Goal: Task Accomplishment & Management: Complete application form

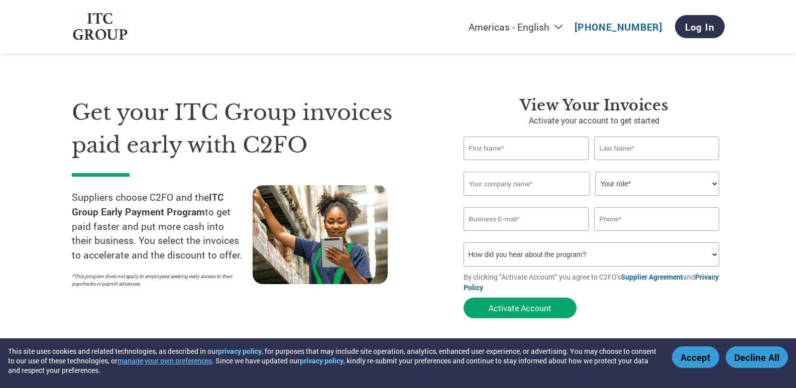
click at [702, 357] on button "Accept" at bounding box center [695, 358] width 47 height 22
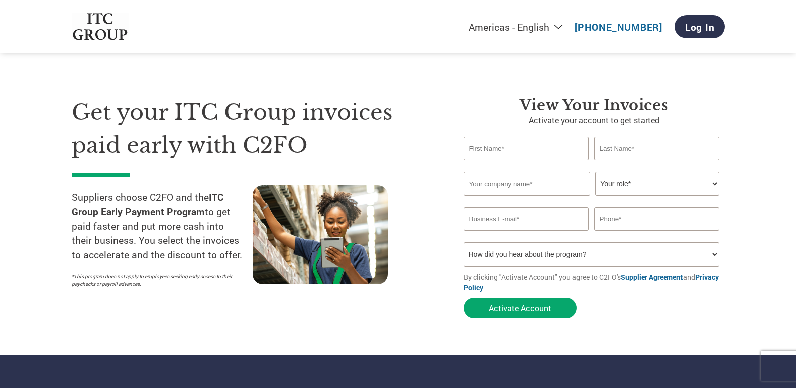
click at [493, 149] on input "text" at bounding box center [527, 149] width 126 height 24
type input "ALOK"
type input "[PERSON_NAME]"
type input "AMARAVATI ENTERPRISES"
type input "[EMAIL_ADDRESS][DOMAIN_NAME]"
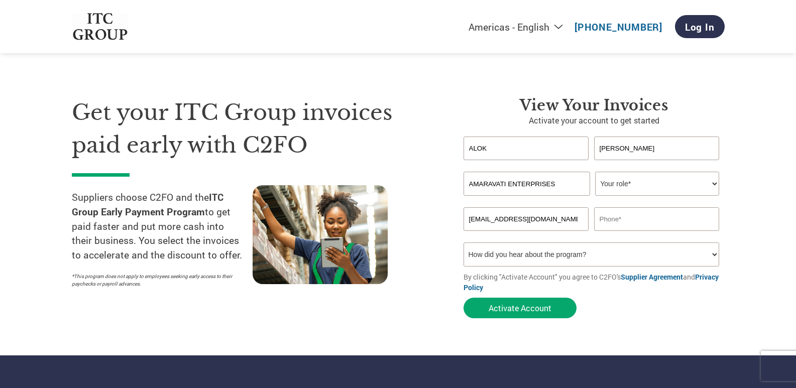
type input "09437074294"
click at [759, 202] on section "Get your ITC Group invoices paid early with C2FO Suppliers choose C2FO and the …" at bounding box center [398, 198] width 796 height 316
click at [562, 186] on input "AMARAVATI ENTERPRISES" at bounding box center [527, 184] width 127 height 24
click at [632, 186] on select "Your role* CFO Controller Credit Manager Finance Director Treasurer CEO Preside…" at bounding box center [657, 184] width 124 height 24
click at [764, 138] on section "Get your ITC Group invoices paid early with C2FO Suppliers choose C2FO and the …" at bounding box center [398, 198] width 796 height 316
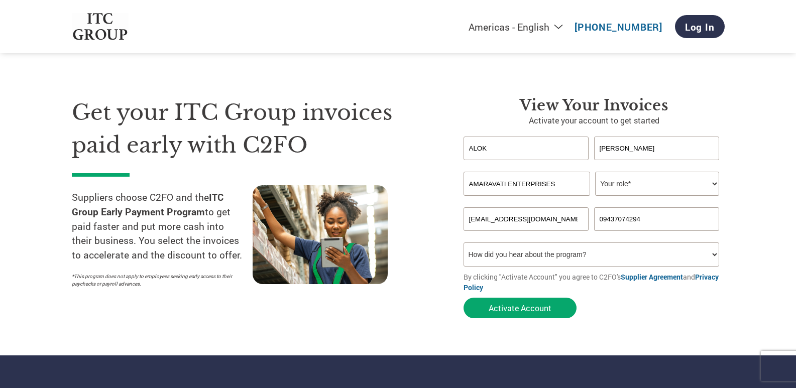
click at [570, 252] on select "How did you hear about the program? Received a letter Email Social Media Online…" at bounding box center [592, 255] width 256 height 24
click at [752, 148] on section "Get your ITC Group invoices paid early with C2FO Suppliers choose C2FO and the …" at bounding box center [398, 198] width 796 height 316
drag, startPoint x: 512, startPoint y: 148, endPoint x: 509, endPoint y: 153, distance: 5.2
click at [512, 148] on input "ALOK" at bounding box center [527, 149] width 126 height 24
click at [770, 241] on section "Get your ITC Group invoices paid early with C2FO Suppliers choose C2FO and the …" at bounding box center [398, 198] width 796 height 316
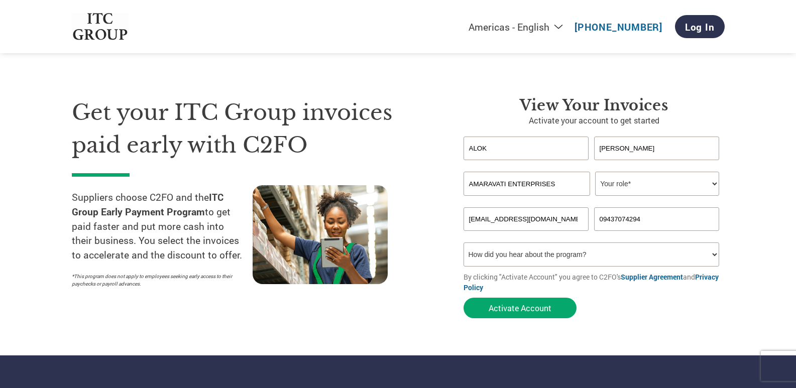
click at [713, 184] on select "Your role* CFO Controller Credit Manager Finance Director Treasurer CEO Preside…" at bounding box center [657, 184] width 124 height 24
select select "OTHER"
click at [595, 172] on select "Your role* CFO Controller Credit Manager Finance Director Treasurer CEO Preside…" at bounding box center [657, 184] width 124 height 24
click at [561, 251] on select "How did you hear about the program? Received a letter Email Social Media Online…" at bounding box center [592, 255] width 256 height 24
select select "Other"
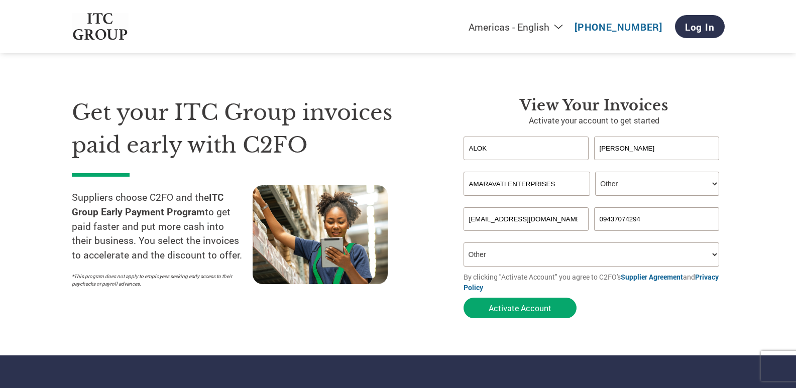
click at [464, 243] on select "How did you hear about the program? Received a letter Email Social Media Online…" at bounding box center [592, 255] width 256 height 24
click at [521, 307] on button "Activate Account" at bounding box center [520, 308] width 113 height 21
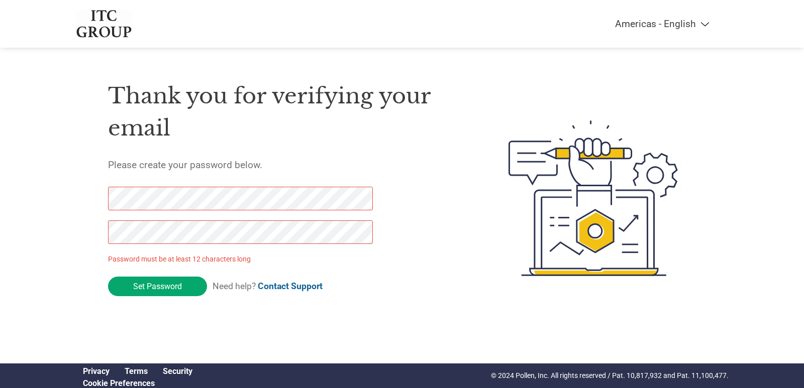
drag, startPoint x: 164, startPoint y: 291, endPoint x: 99, endPoint y: 191, distance: 119.1
click at [99, 191] on div "Thank you for verifying your email Please create your password below. Password …" at bounding box center [401, 198] width 653 height 266
click at [87, 222] on div "Thank you for verifying your email Please create your password below. Password …" at bounding box center [401, 198] width 653 height 266
click at [139, 285] on input "Set Password" at bounding box center [157, 287] width 99 height 20
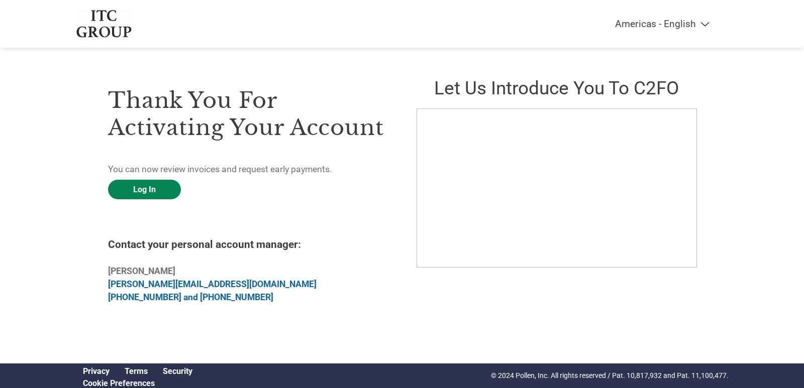
click at [148, 192] on link "Log In" at bounding box center [144, 190] width 73 height 20
